Goal: Navigation & Orientation: Find specific page/section

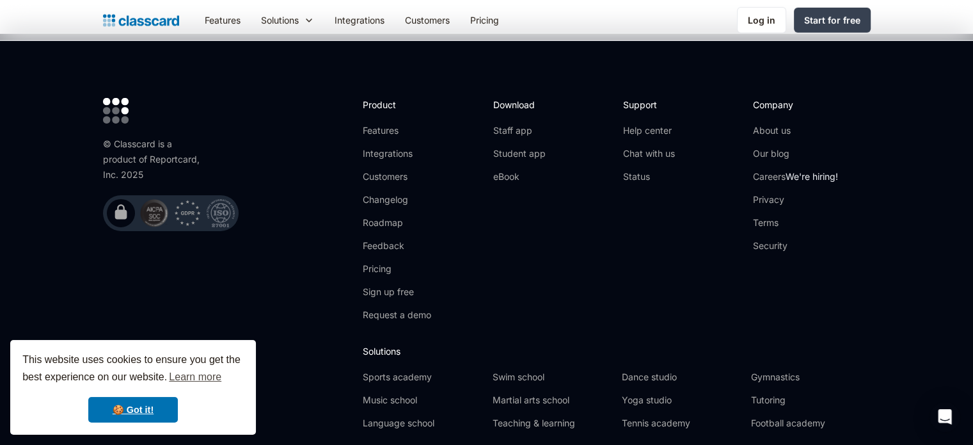
scroll to position [4257, 0]
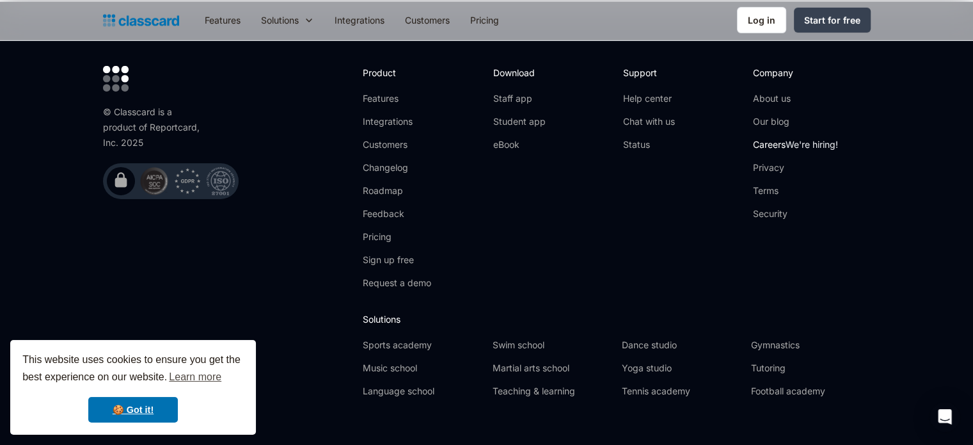
click at [829, 139] on span "We're hiring!" at bounding box center [812, 144] width 52 height 11
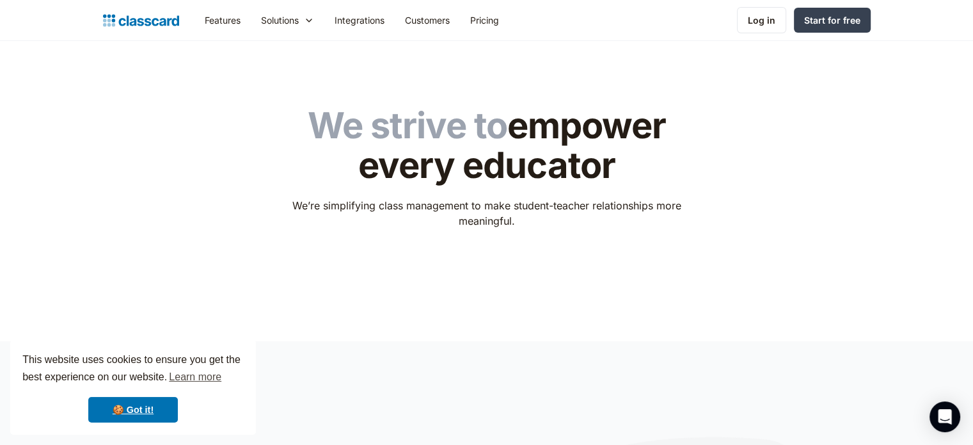
click at [169, 17] on img "home" at bounding box center [141, 21] width 76 height 18
